Goal: Find specific page/section: Find specific page/section

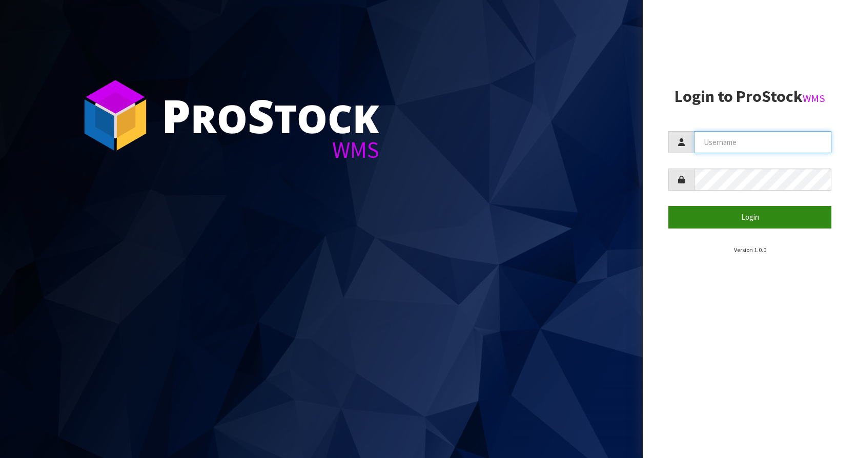
type input "KitchenAid"
click at [750, 210] on button "Login" at bounding box center [750, 217] width 163 height 22
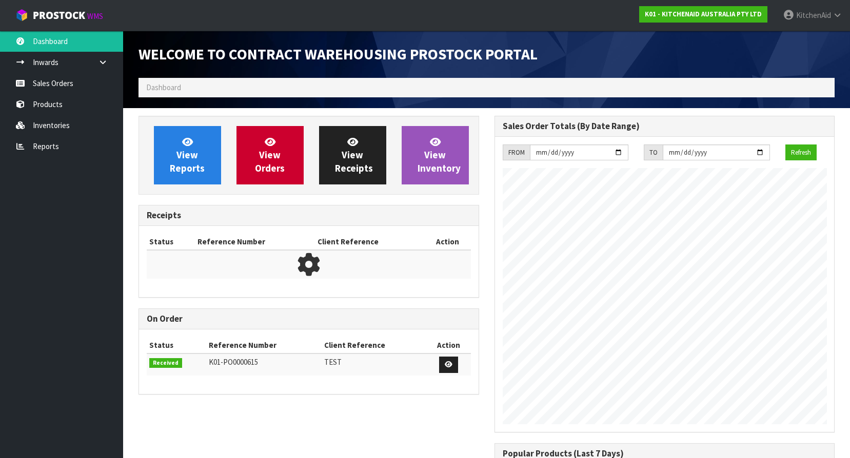
scroll to position [432, 355]
click at [53, 124] on link "Inventories" at bounding box center [61, 125] width 123 height 21
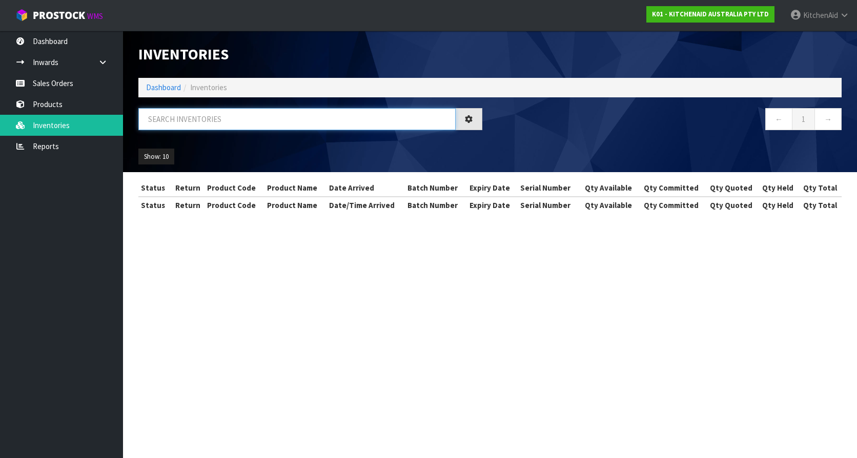
click at [201, 129] on input "text" at bounding box center [296, 119] width 317 height 22
paste input "W11039018"
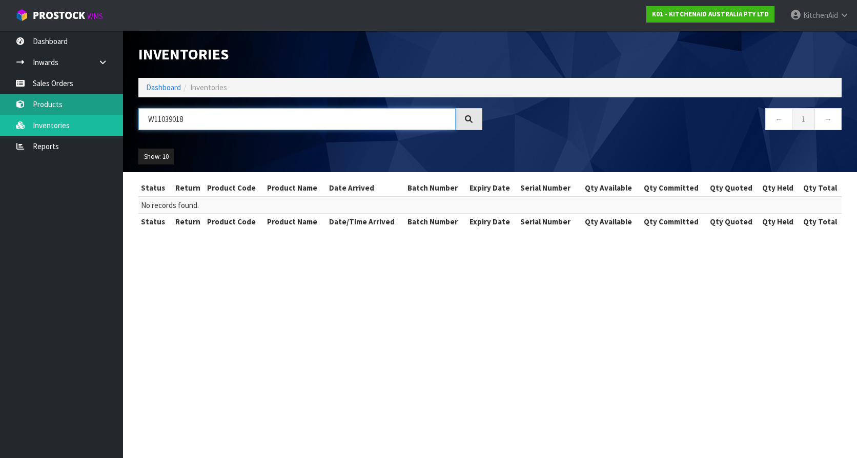
type input "W11039018"
click at [87, 110] on link "Products" at bounding box center [61, 104] width 123 height 21
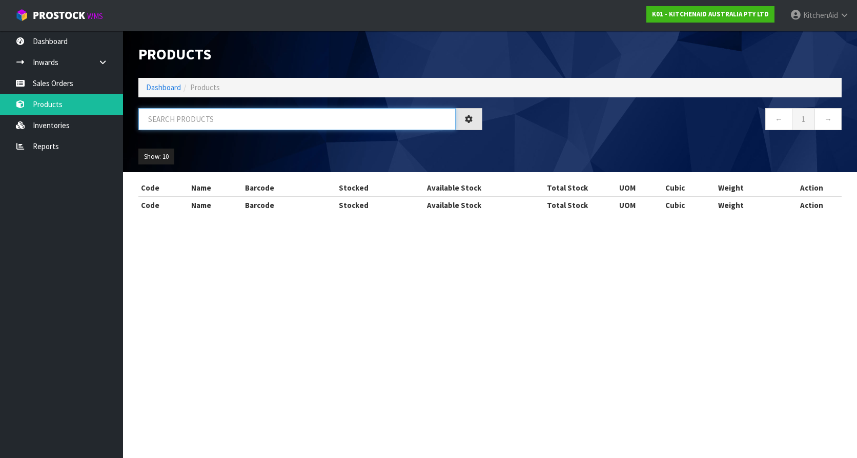
click at [184, 120] on input "text" at bounding box center [296, 119] width 317 height 22
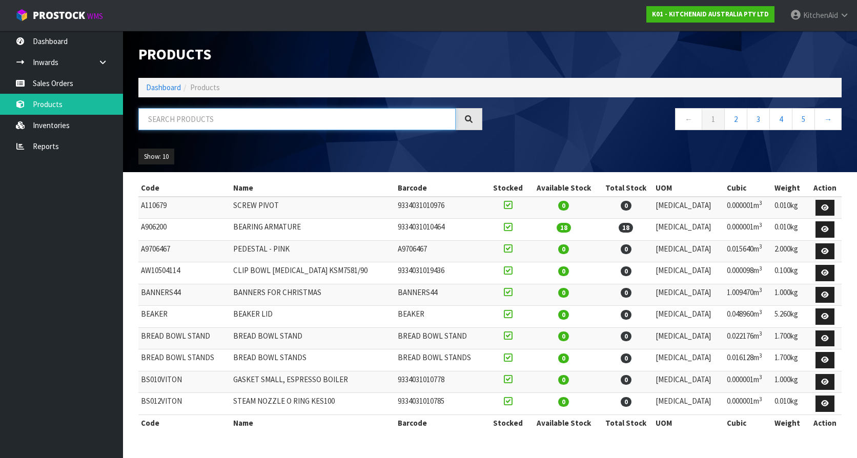
paste input "W11039018"
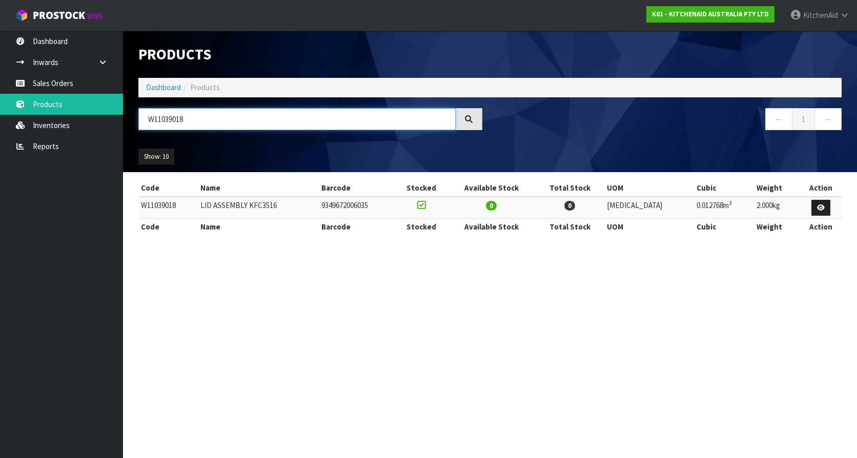
type input "W11039018"
click at [297, 276] on section "Products Import Products Drop file here to import csv template Dashboard Produc…" at bounding box center [428, 229] width 857 height 458
